Goal: Information Seeking & Learning: Compare options

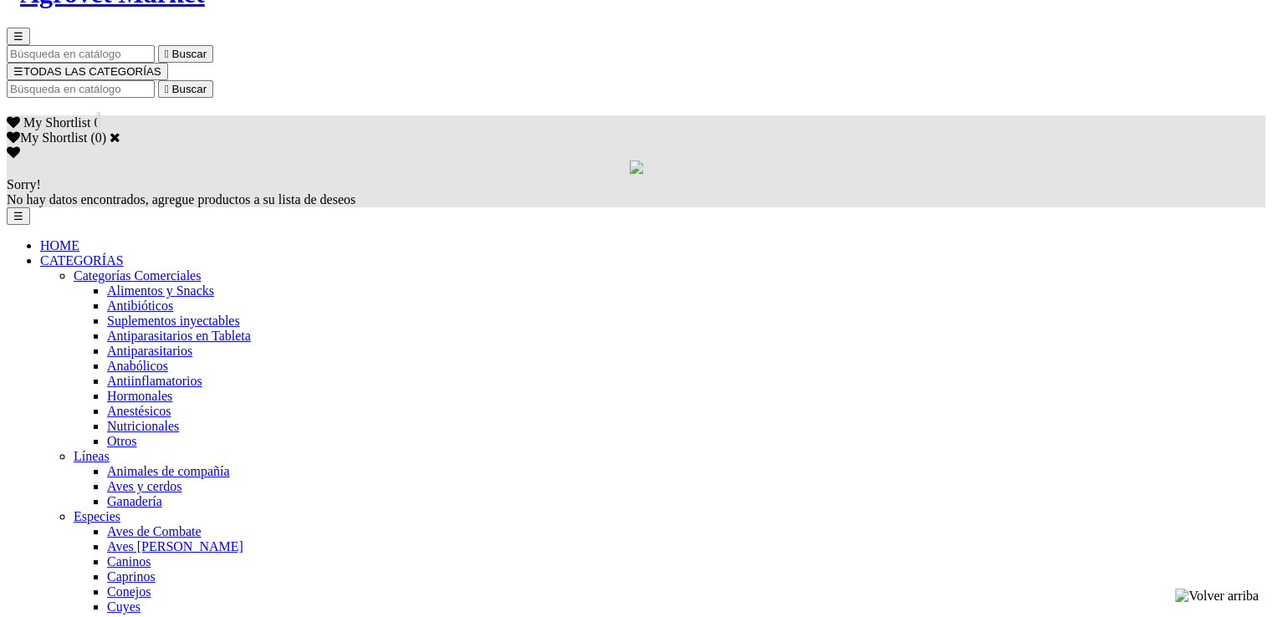
scroll to position [139, 0]
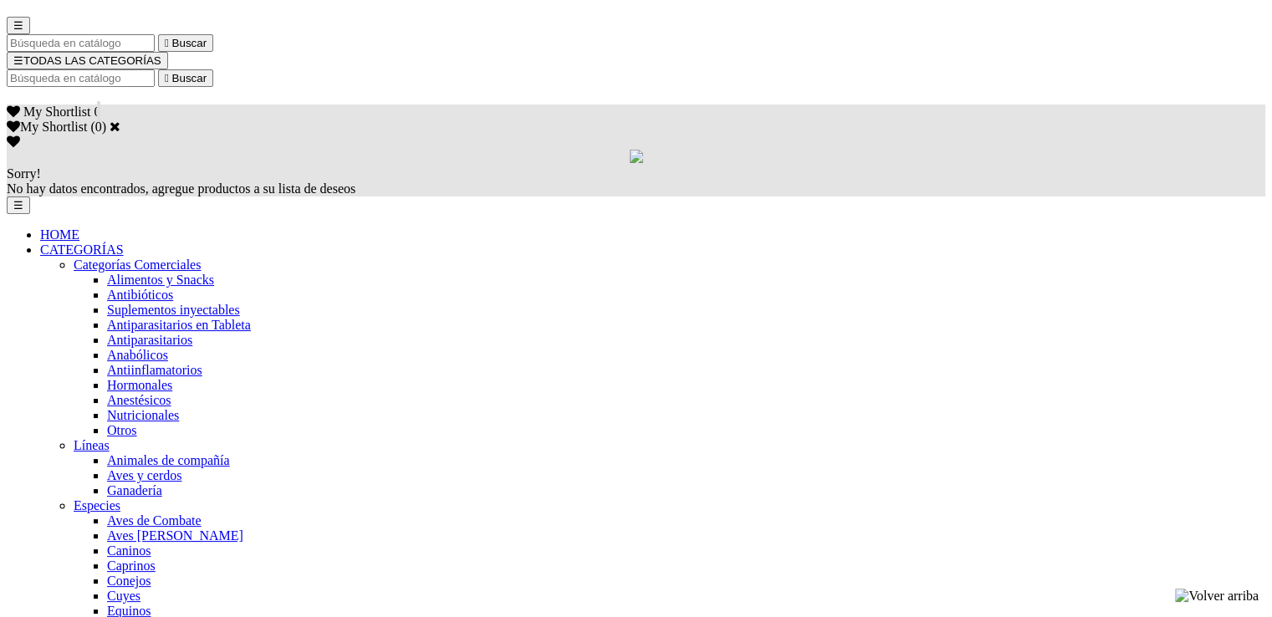
select select "4"
select select "5"
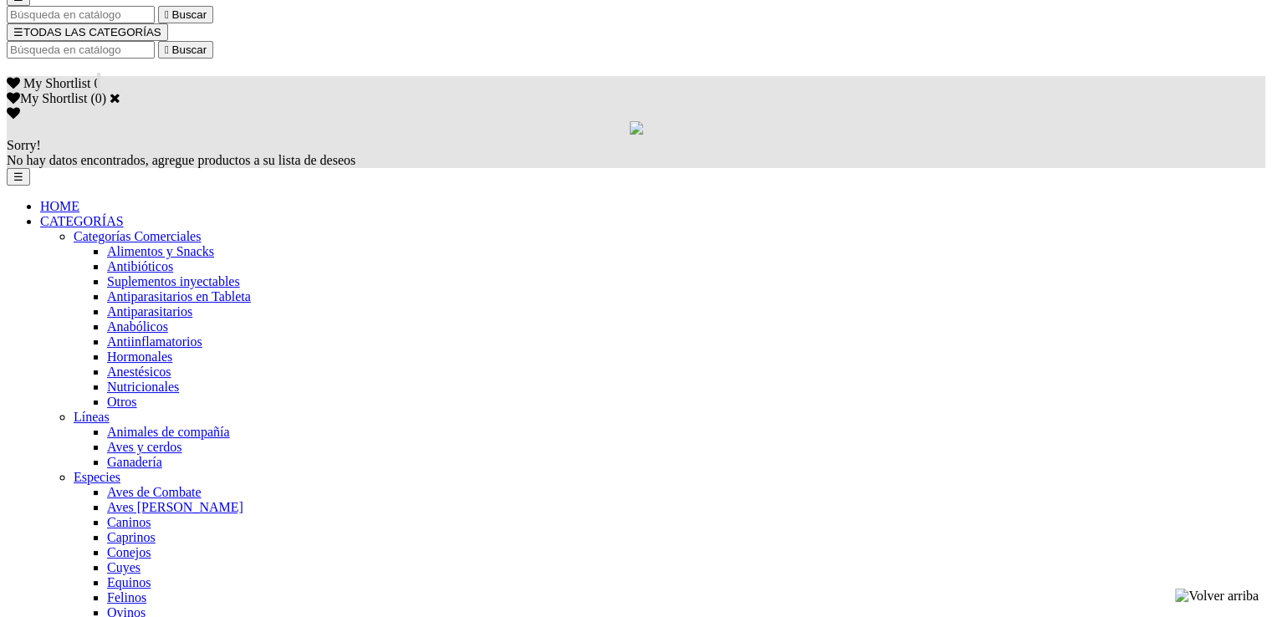
scroll to position [139, 0]
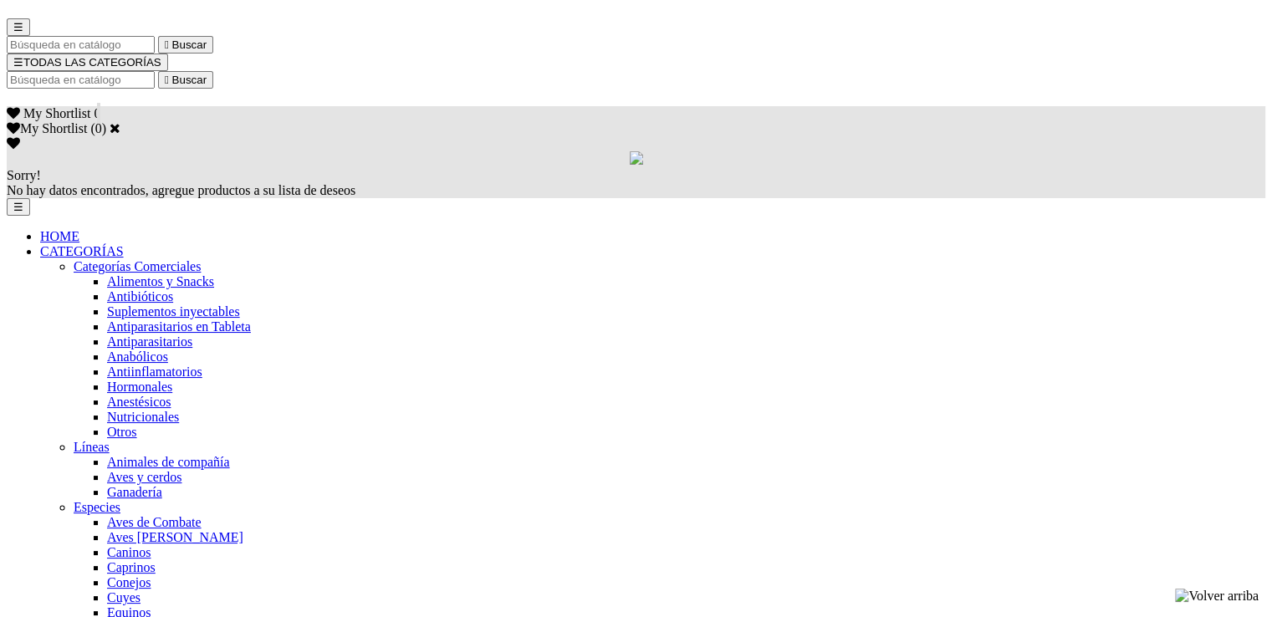
select select "5"
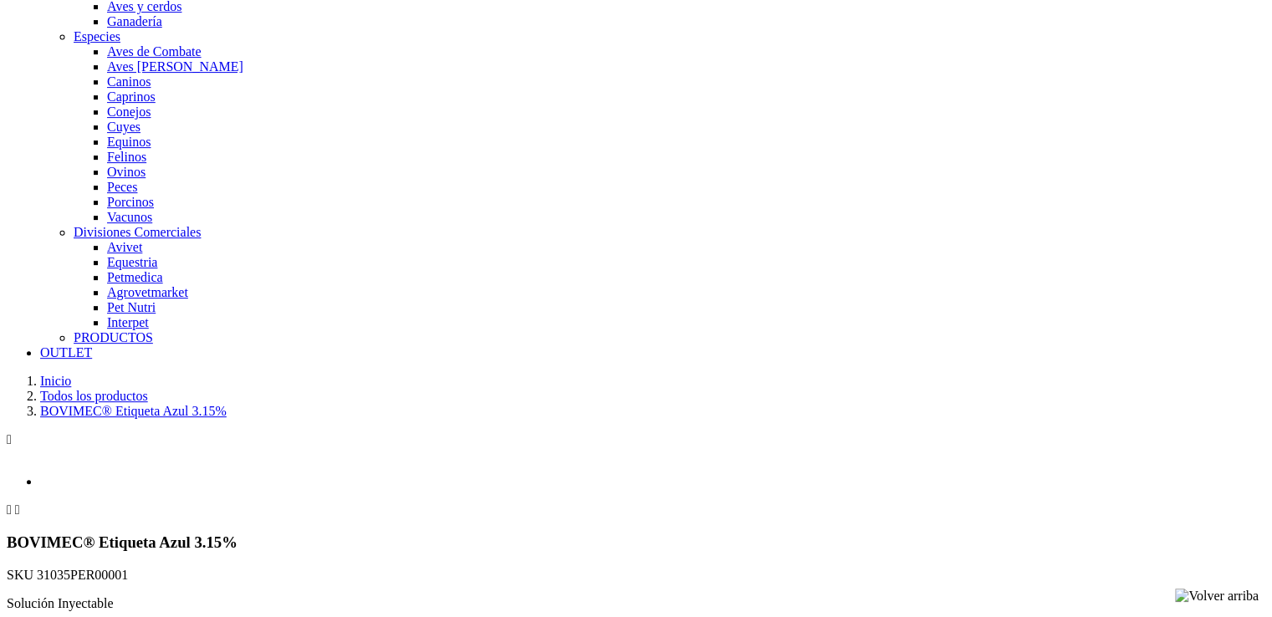
scroll to position [613, 0]
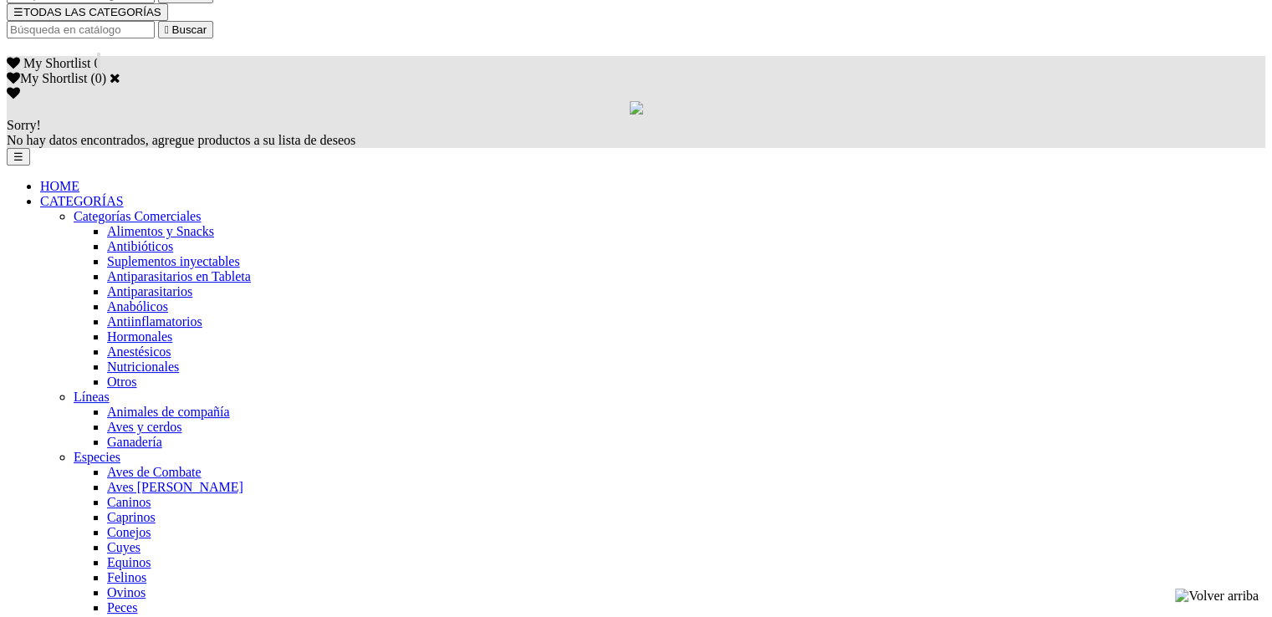
scroll to position [28, 0]
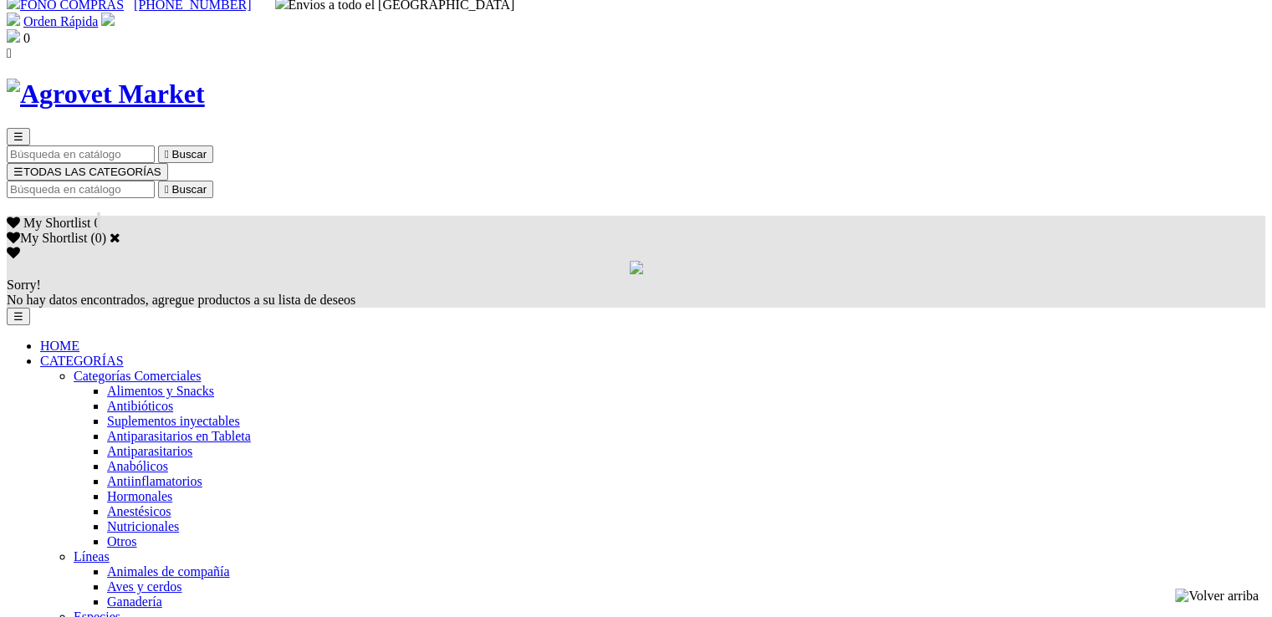
select select "4"
select select "3"
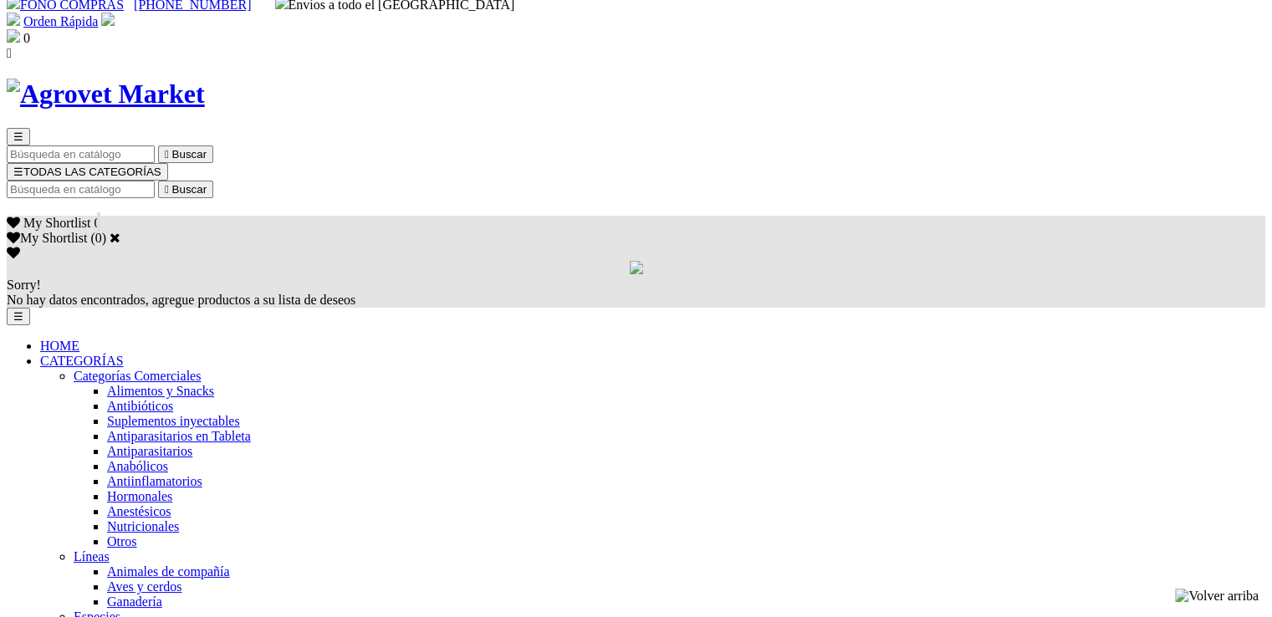
select select "3"
radio input "true"
select select "0"
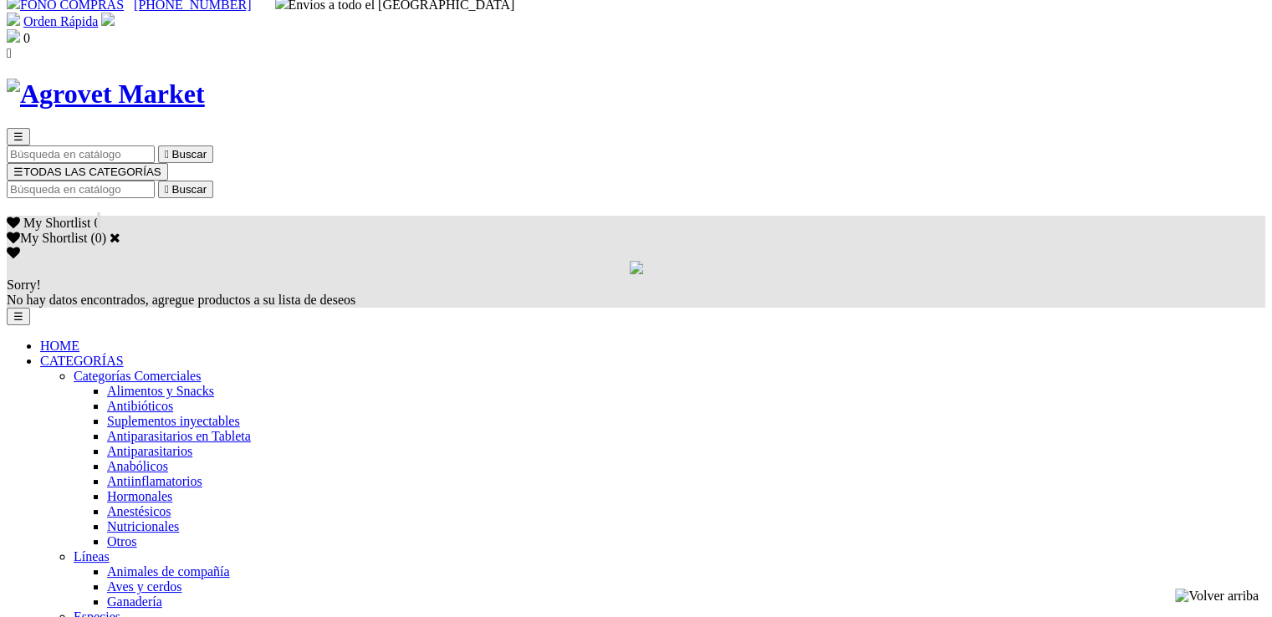
select select "305"
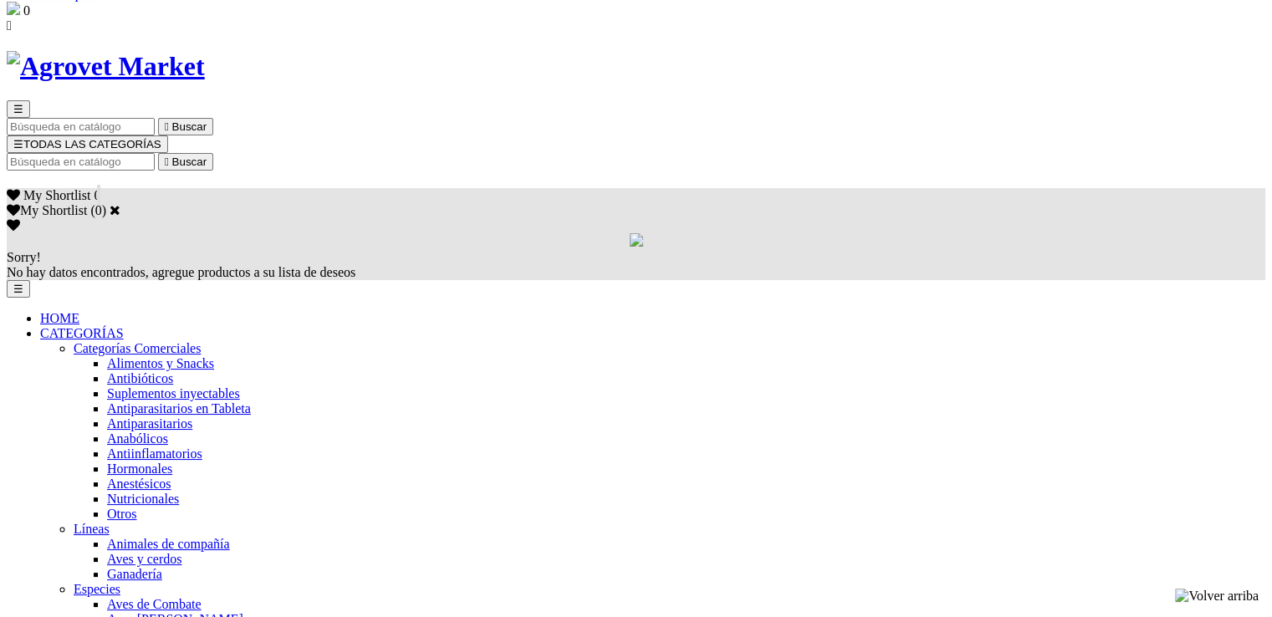
radio input "true"
select select "0"
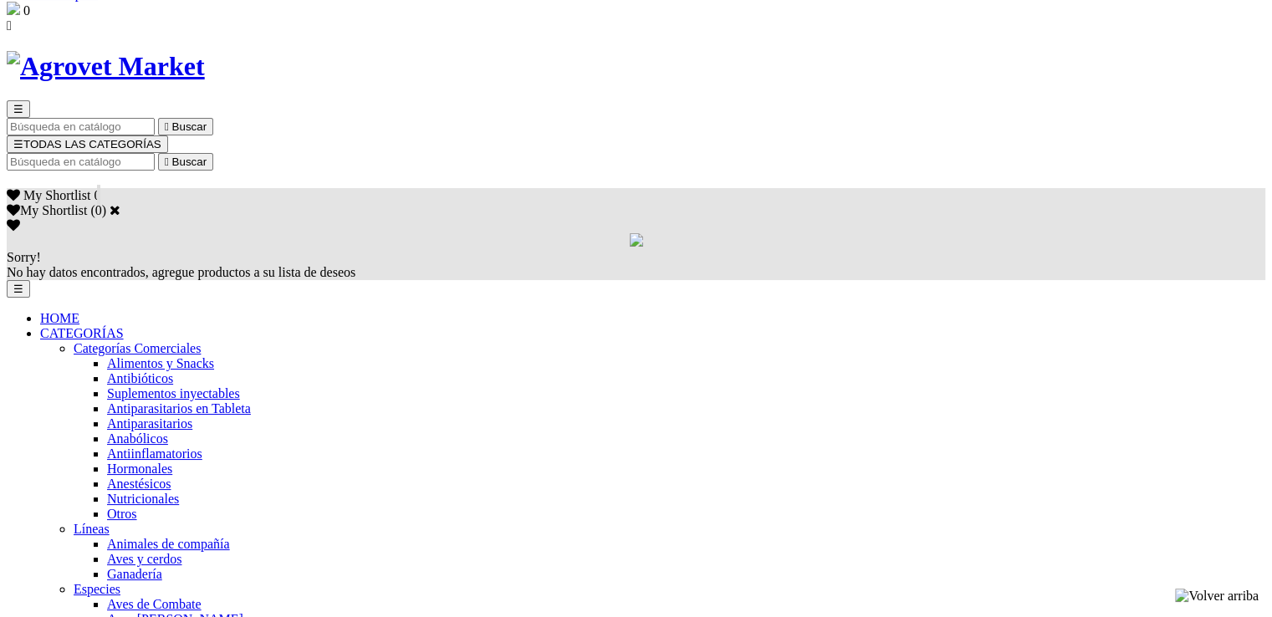
select select "3"
